Goal: Transaction & Acquisition: Download file/media

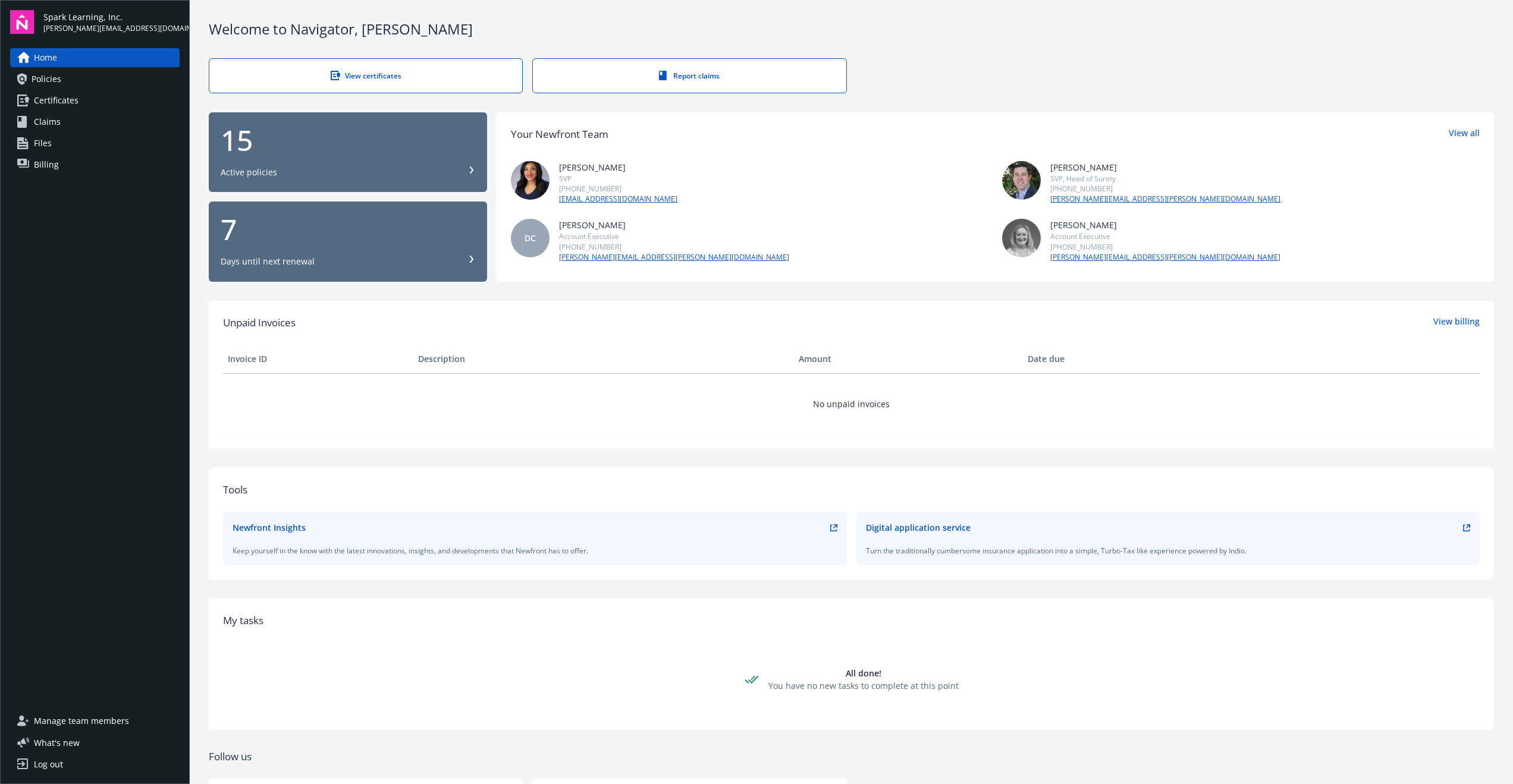
click at [71, 101] on span "Certificates" at bounding box center [56, 100] width 44 height 19
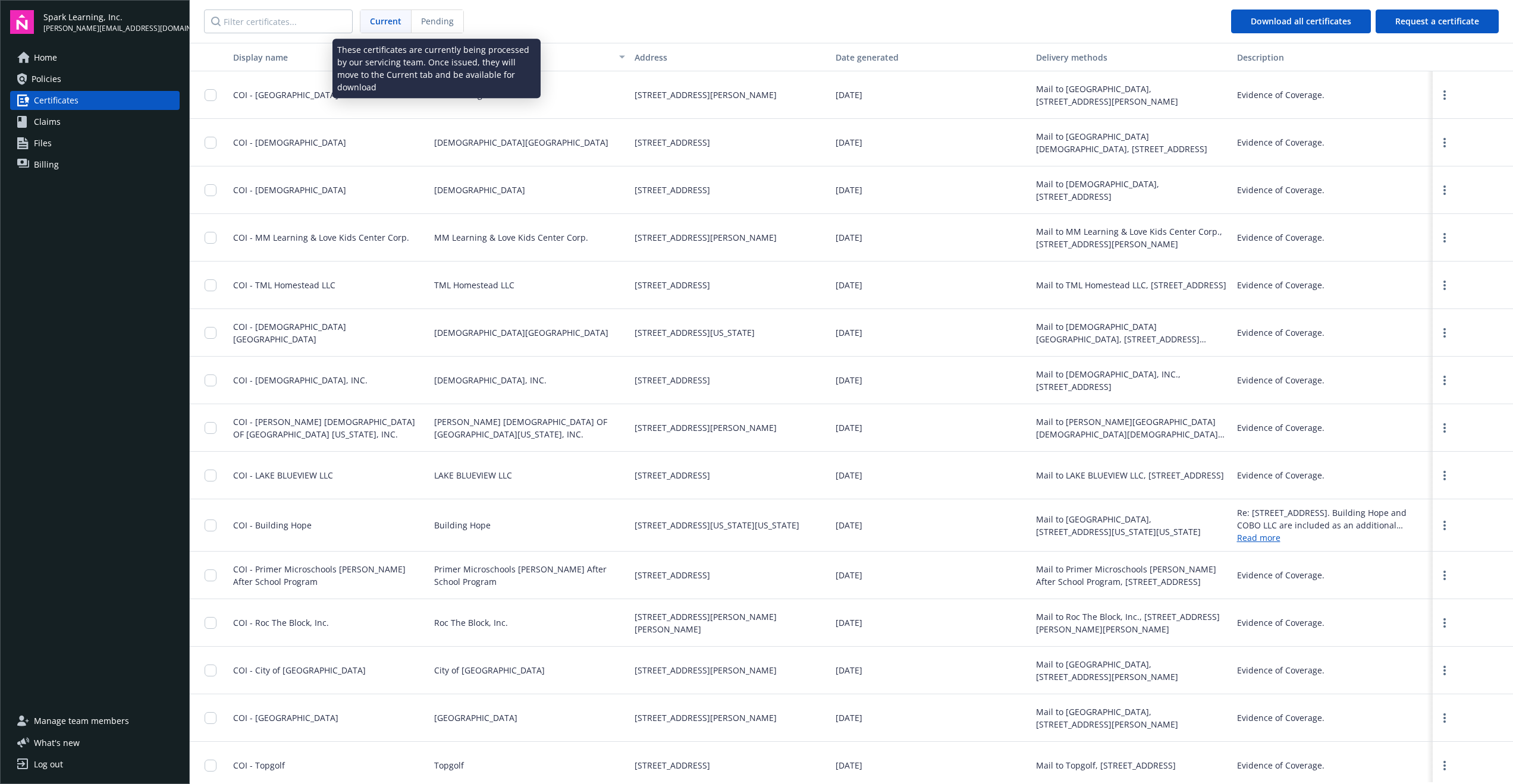
click at [440, 22] on span "Pending" at bounding box center [437, 20] width 33 height 12
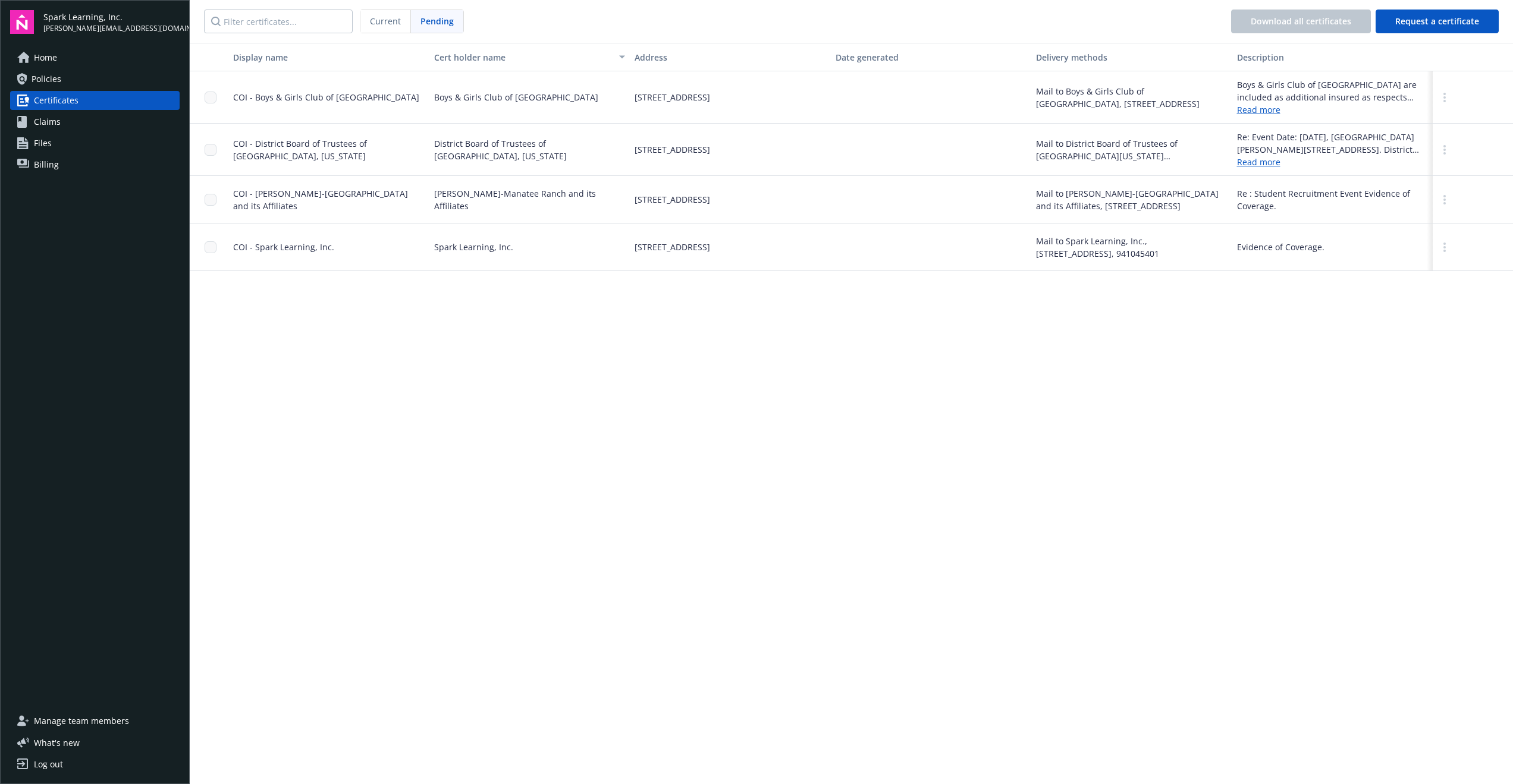
click at [388, 22] on span "Current" at bounding box center [385, 20] width 31 height 12
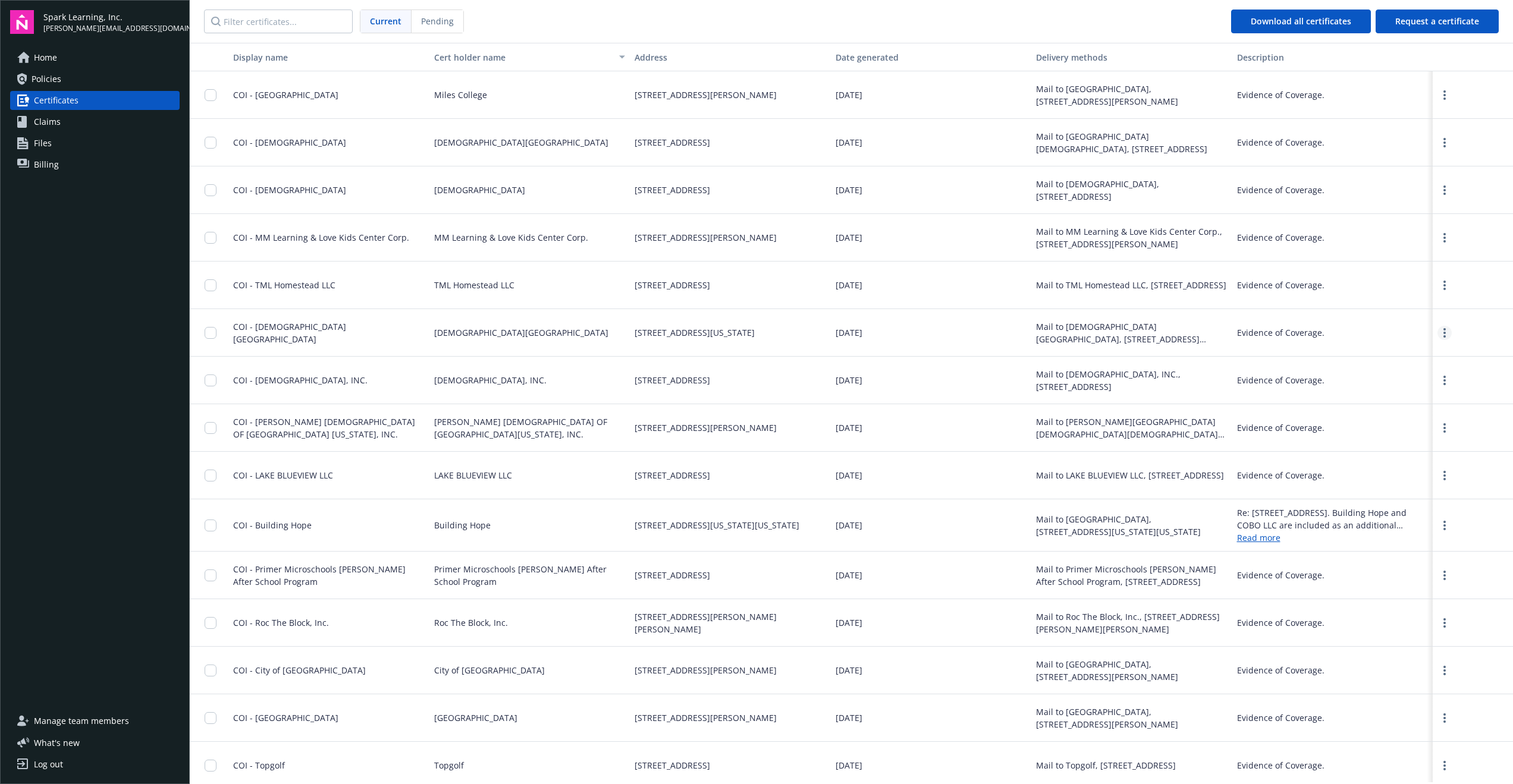
click at [1438, 334] on link "more" at bounding box center [1444, 333] width 15 height 15
click at [1398, 355] on link "Download" at bounding box center [1412, 357] width 78 height 24
click at [119, 288] on div "Home Policies Certificates Claims Files Billing" at bounding box center [95, 372] width 170 height 649
